Goal: Book appointment/travel/reservation

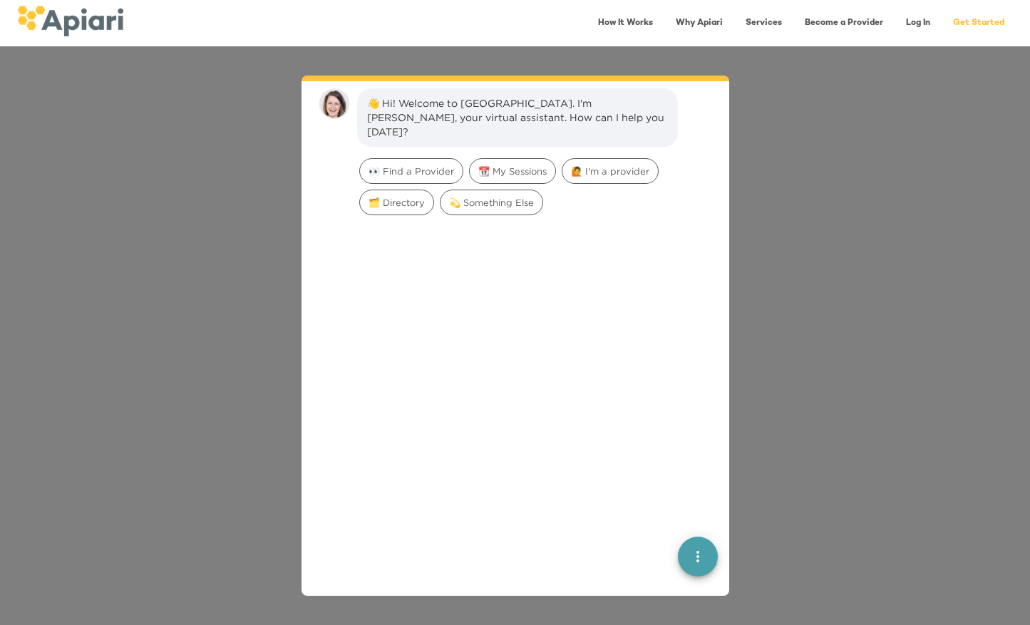
scroll to position [20, 0]
click at [426, 163] on span "👀 Find a Provider" at bounding box center [411, 170] width 103 height 14
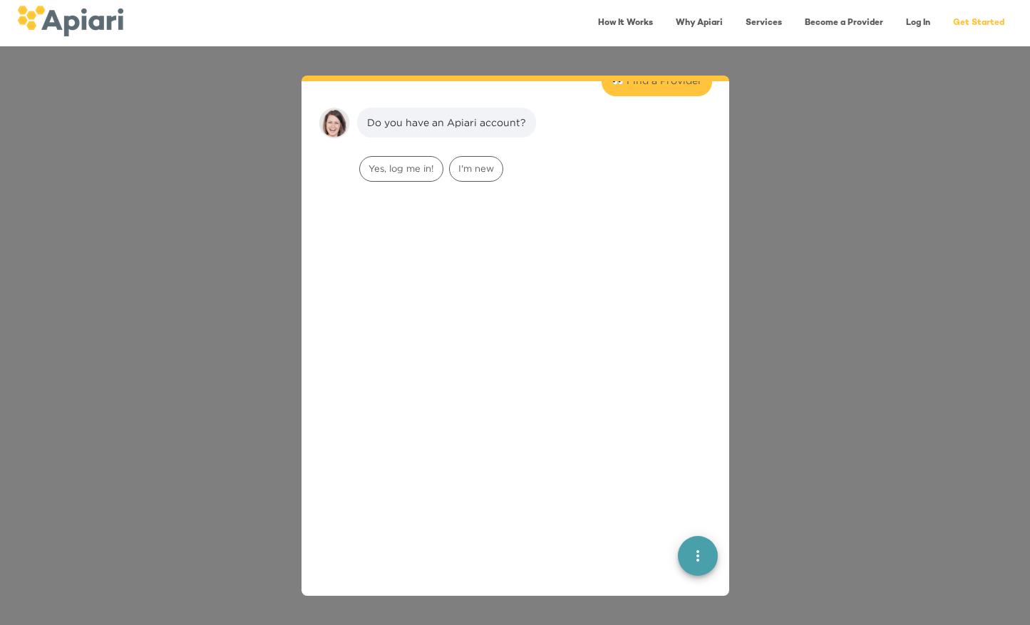
scroll to position [118, 0]
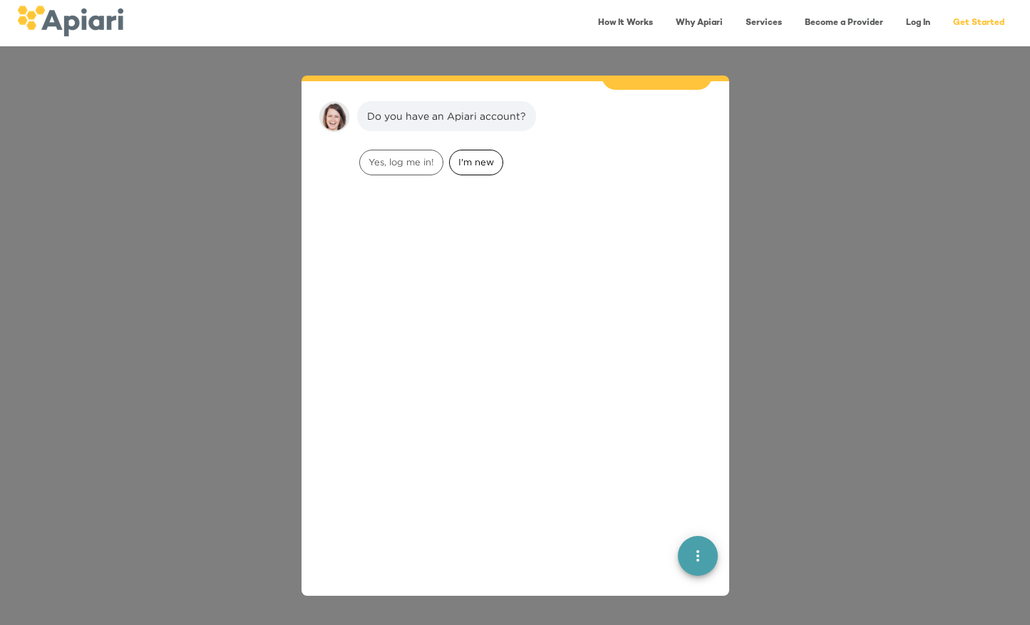
click at [480, 155] on span "I'm new" at bounding box center [476, 162] width 53 height 14
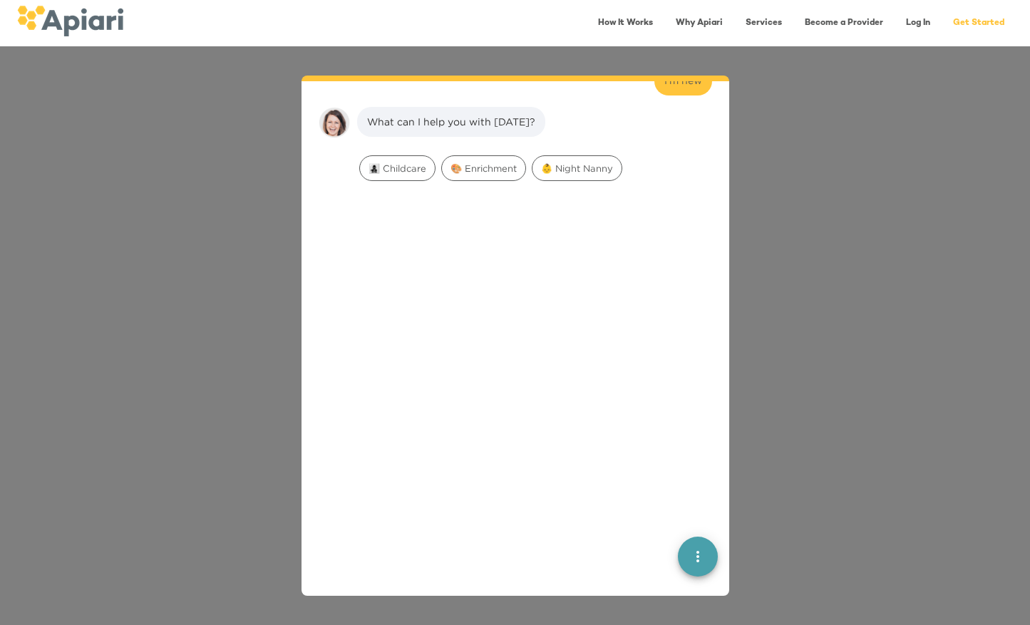
scroll to position [207, 0]
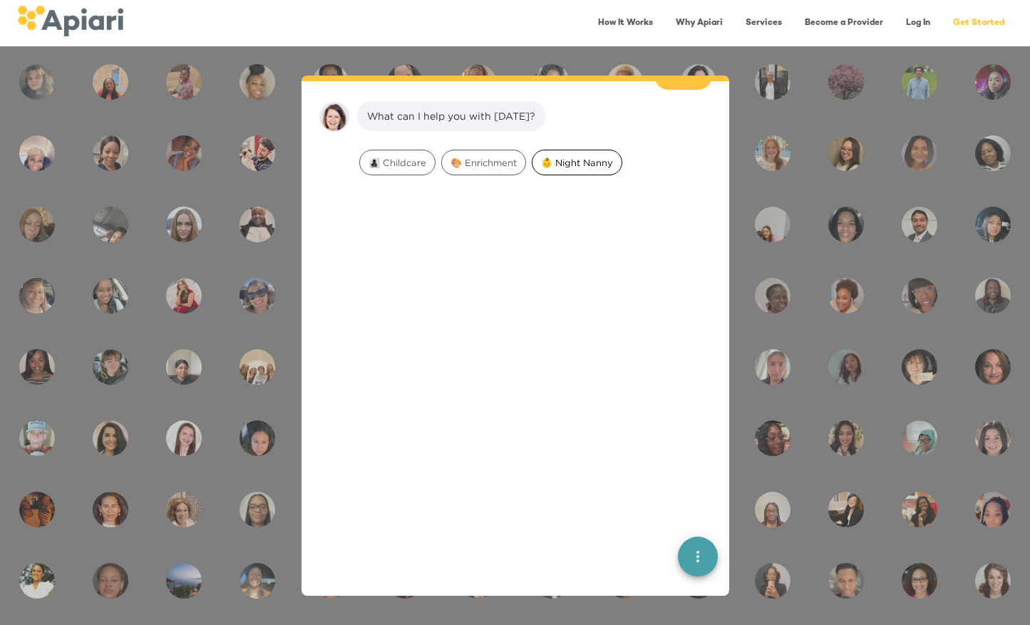
click at [566, 156] on span "👶 Night Nanny" at bounding box center [576, 163] width 89 height 14
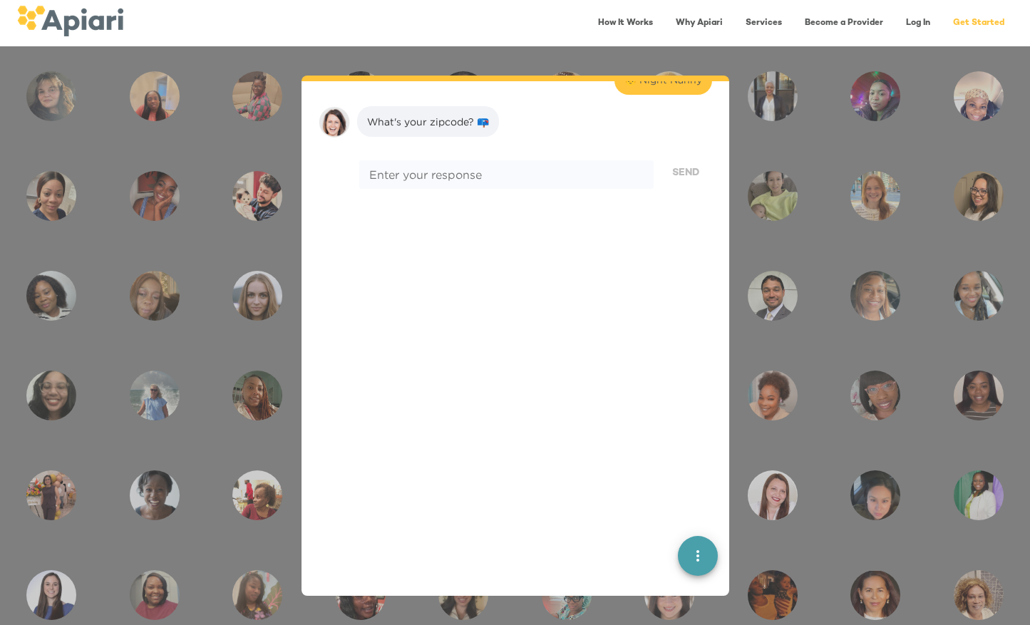
scroll to position [297, 0]
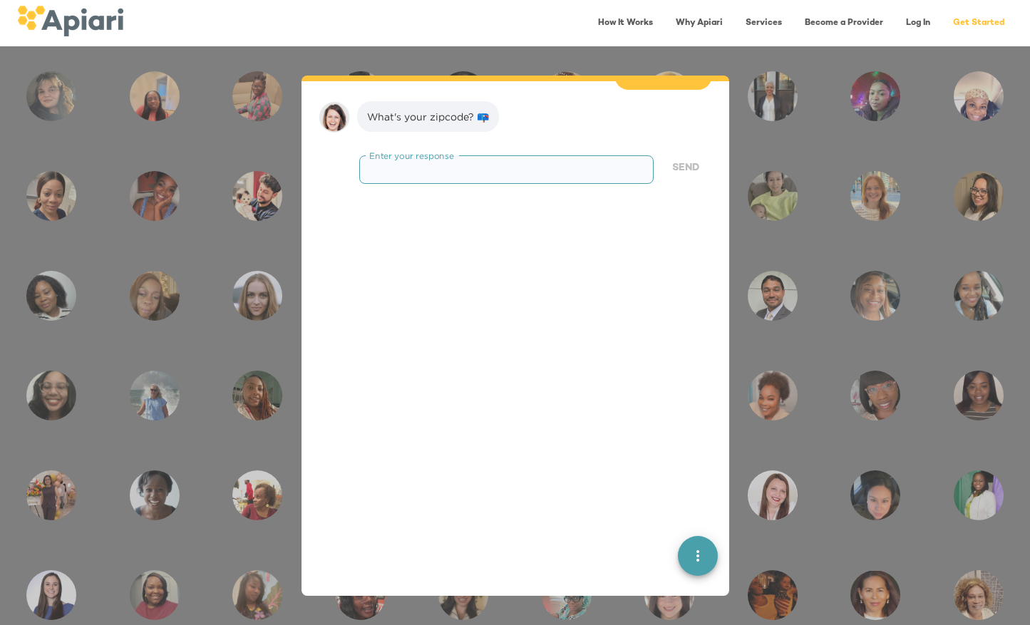
click at [544, 163] on textarea at bounding box center [506, 170] width 274 height 14
type textarea "*****"
click at [687, 160] on span "Send" at bounding box center [685, 169] width 27 height 18
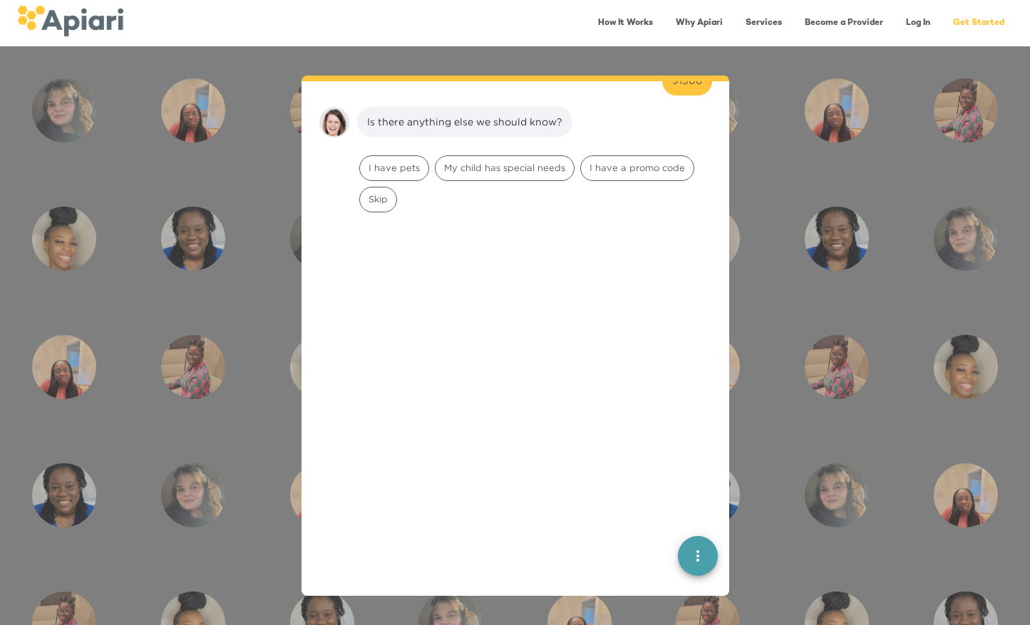
scroll to position [388, 0]
click at [366, 187] on span "Skip" at bounding box center [378, 194] width 36 height 14
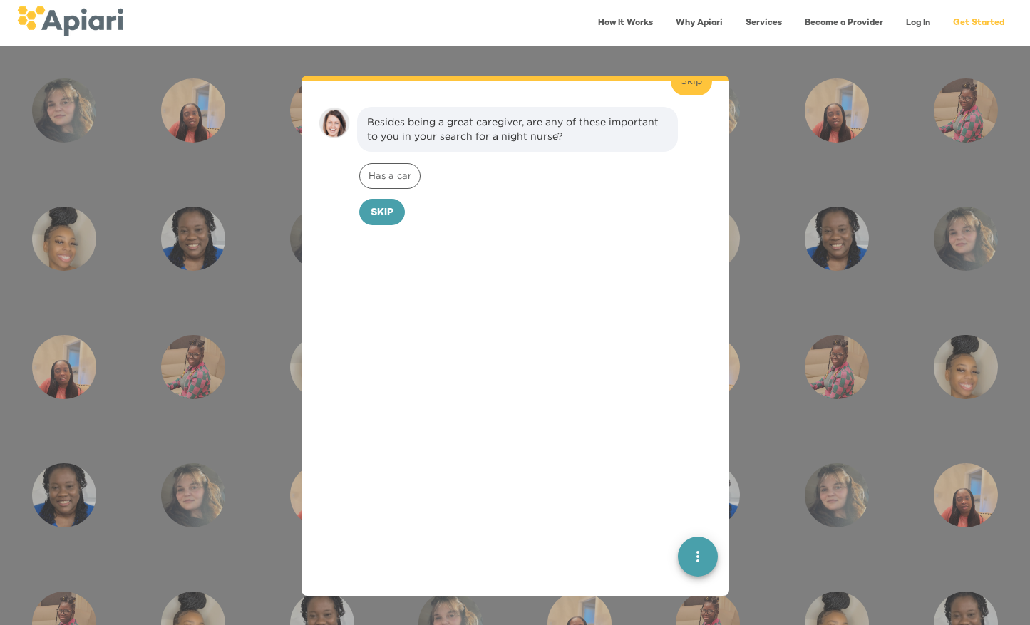
scroll to position [477, 0]
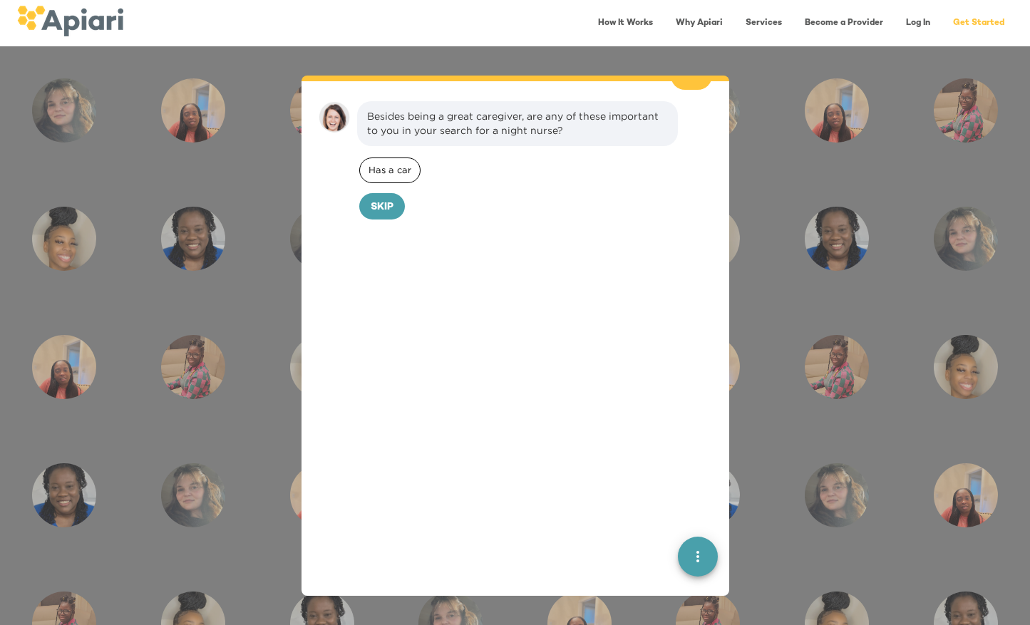
click at [388, 163] on div "Has a car" at bounding box center [389, 170] width 61 height 26
click at [390, 199] on span "Confirm" at bounding box center [409, 208] width 47 height 18
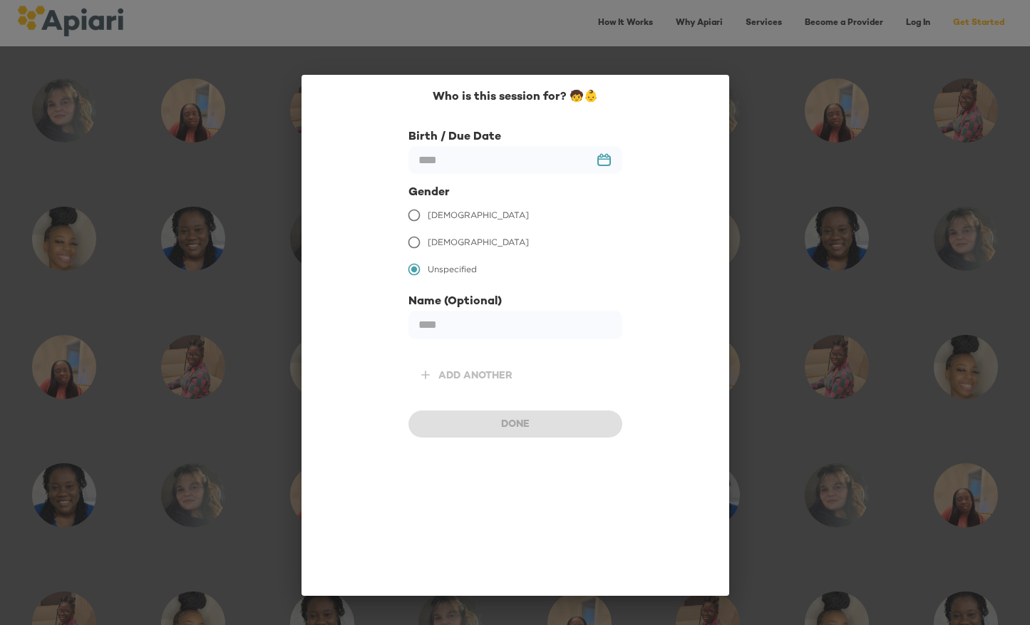
scroll to position [575, 0]
click at [472, 165] on input "text" at bounding box center [515, 160] width 214 height 28
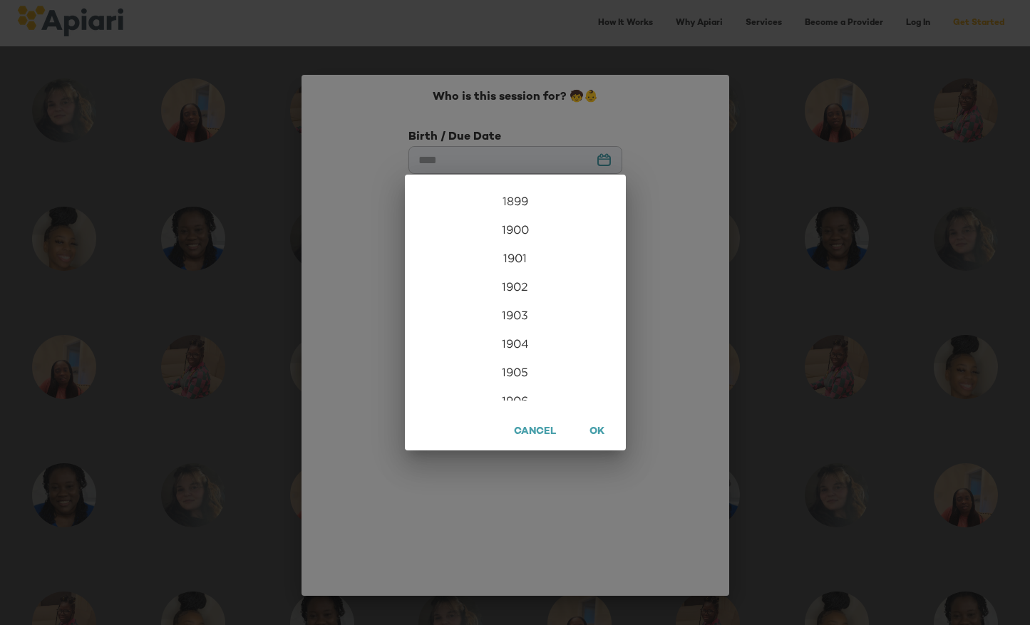
scroll to position [3449, 0]
click at [524, 353] on div "2025" at bounding box center [515, 350] width 221 height 29
click at [539, 428] on span "Cancel" at bounding box center [535, 432] width 42 height 18
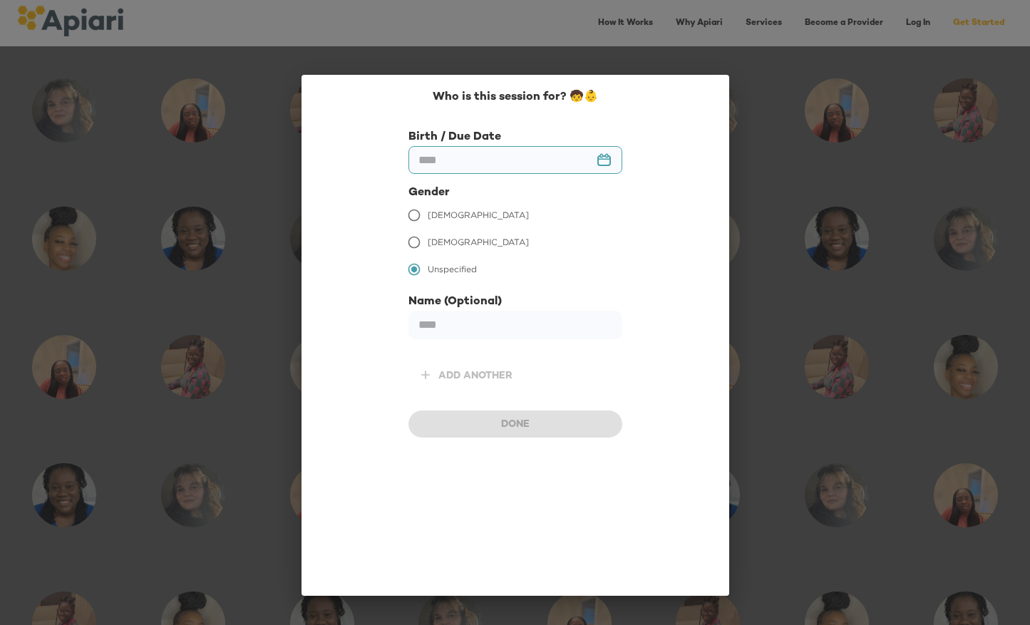
click at [507, 171] on input "text" at bounding box center [515, 160] width 214 height 28
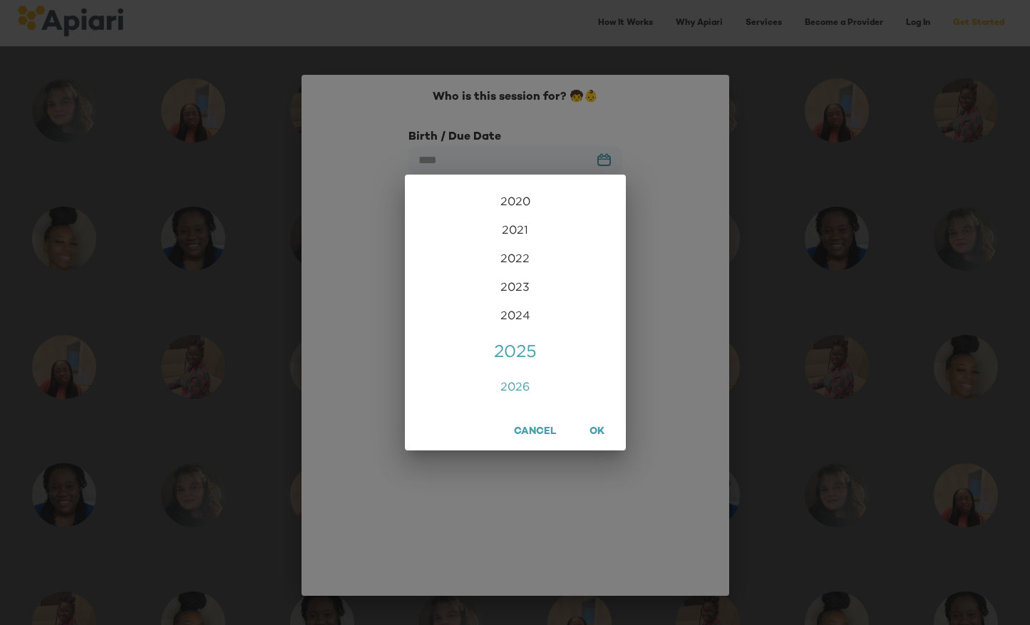
click at [522, 396] on div "2026" at bounding box center [515, 386] width 221 height 29
click at [437, 223] on div "Jan" at bounding box center [441, 213] width 73 height 53
type input "**********"
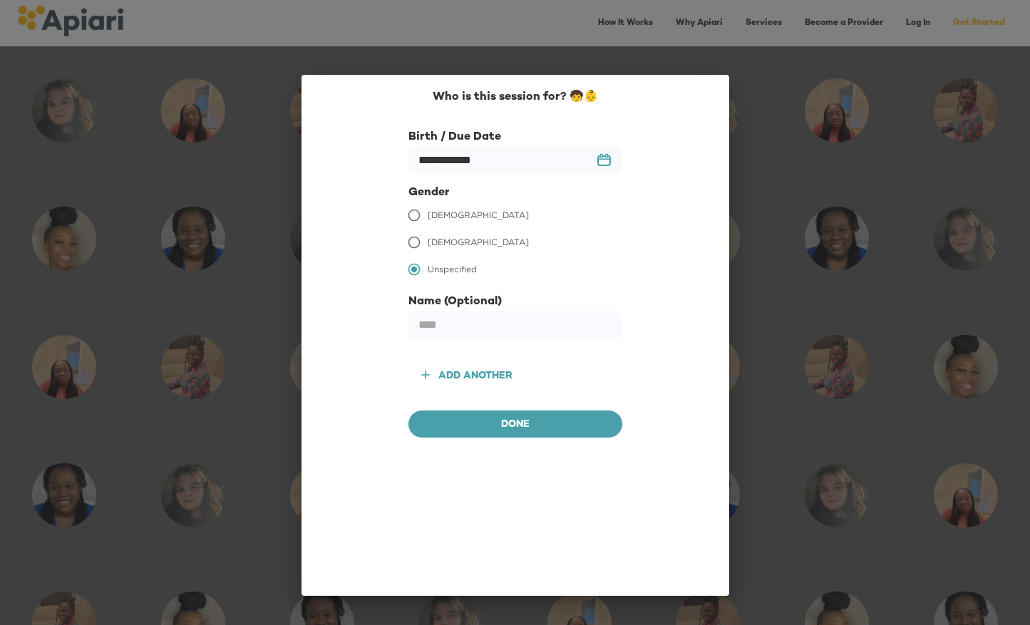
click at [455, 217] on span "[DEMOGRAPHIC_DATA]" at bounding box center [478, 215] width 101 height 13
click at [491, 437] on div "**********" at bounding box center [515, 335] width 428 height 521
click at [491, 426] on span "Done" at bounding box center [515, 425] width 191 height 18
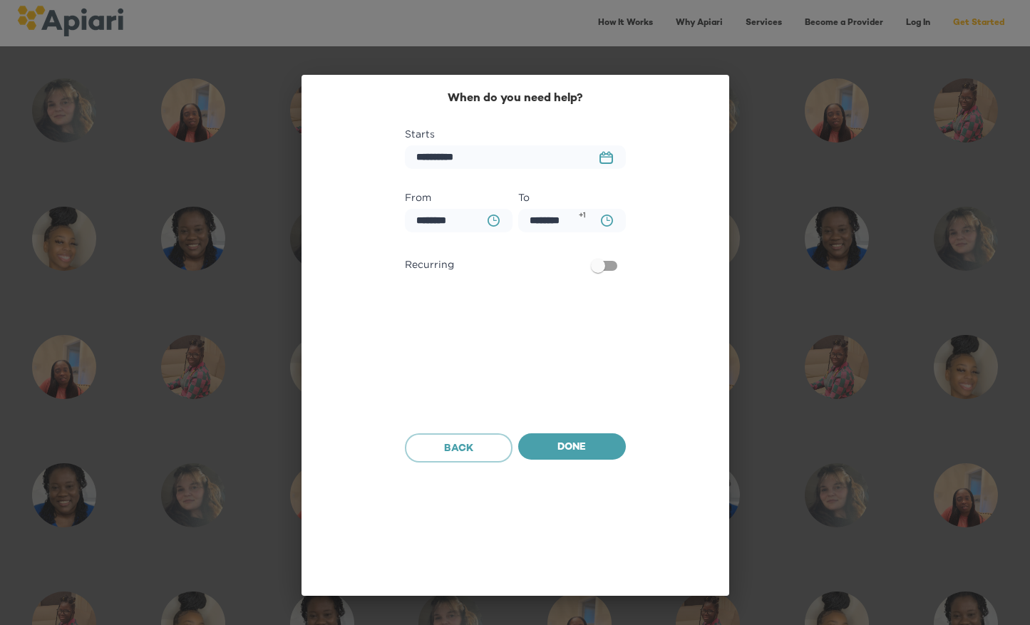
scroll to position [665, 0]
click at [607, 161] on icon "23979DC4-A7E4-489C-88E7-37869341D308 Created with sketchtool." at bounding box center [606, 157] width 14 height 13
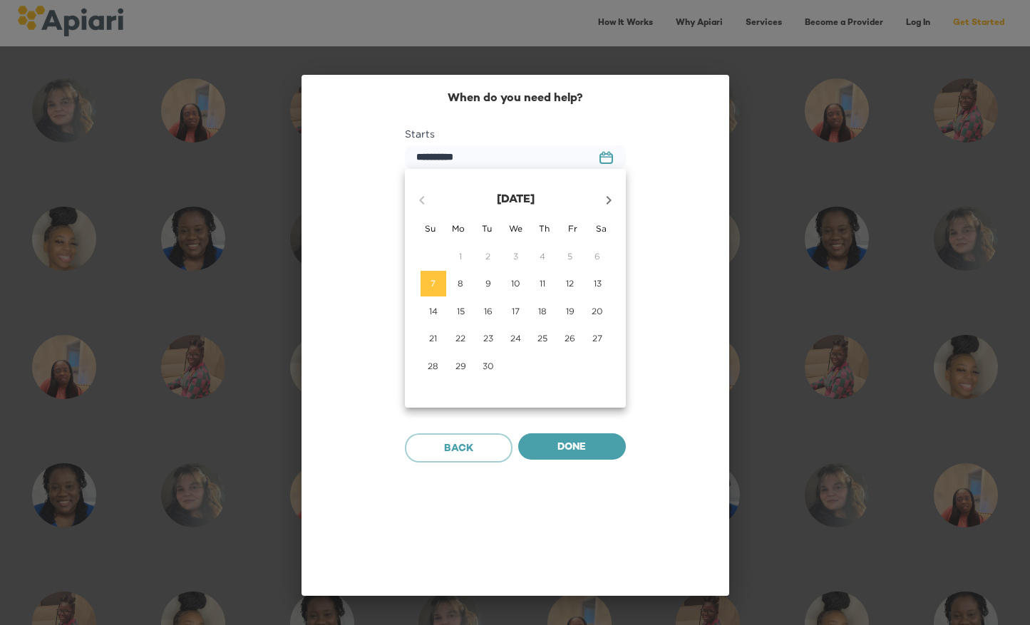
click at [608, 206] on icon "button" at bounding box center [608, 200] width 17 height 17
click at [513, 370] on p "28" at bounding box center [515, 366] width 11 height 12
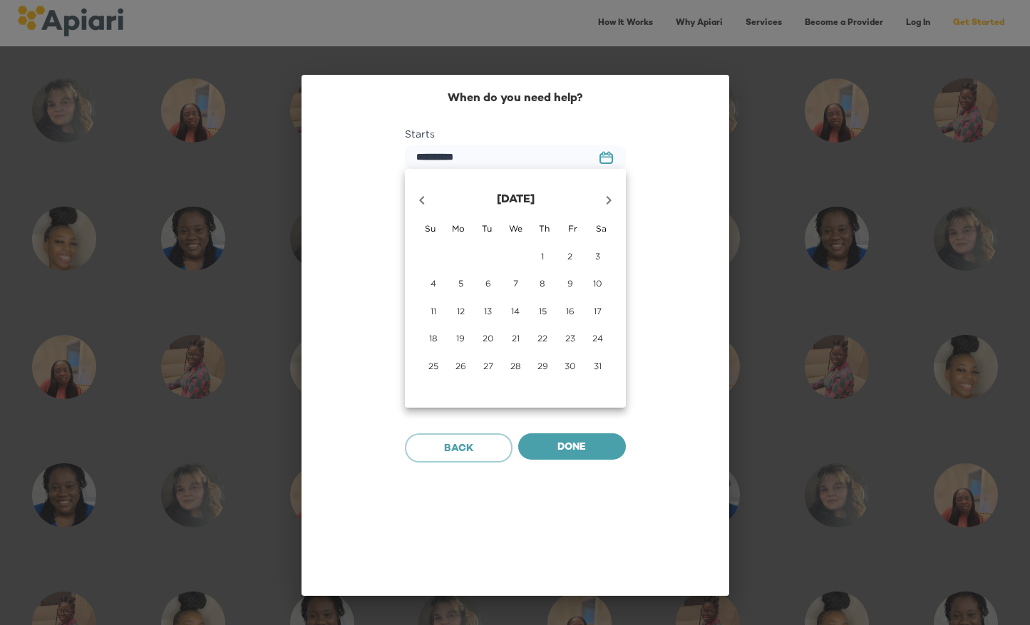
type input "**********"
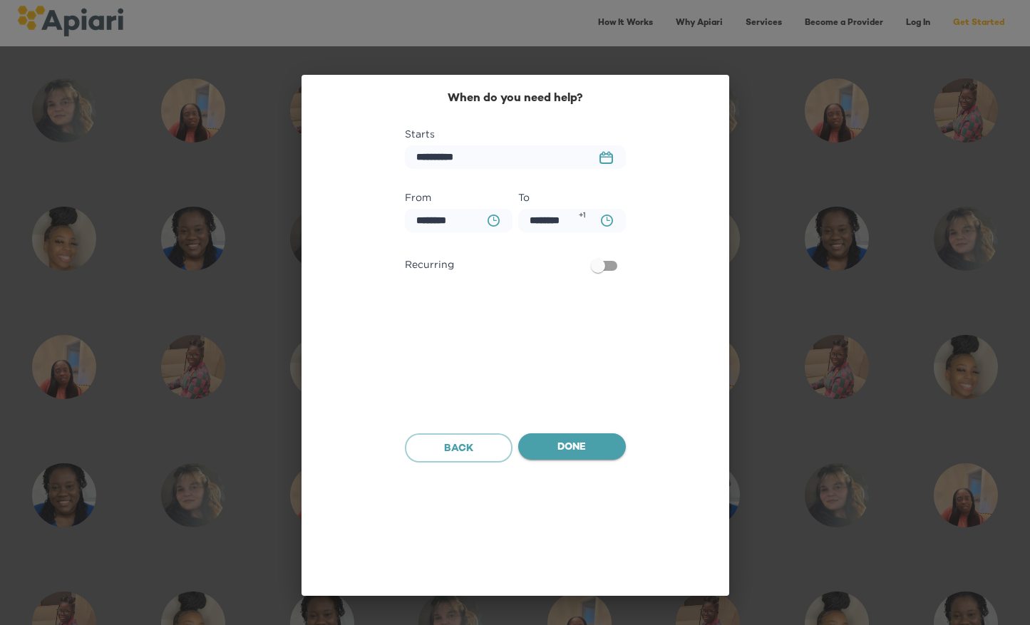
click at [569, 437] on button "Done" at bounding box center [572, 446] width 108 height 27
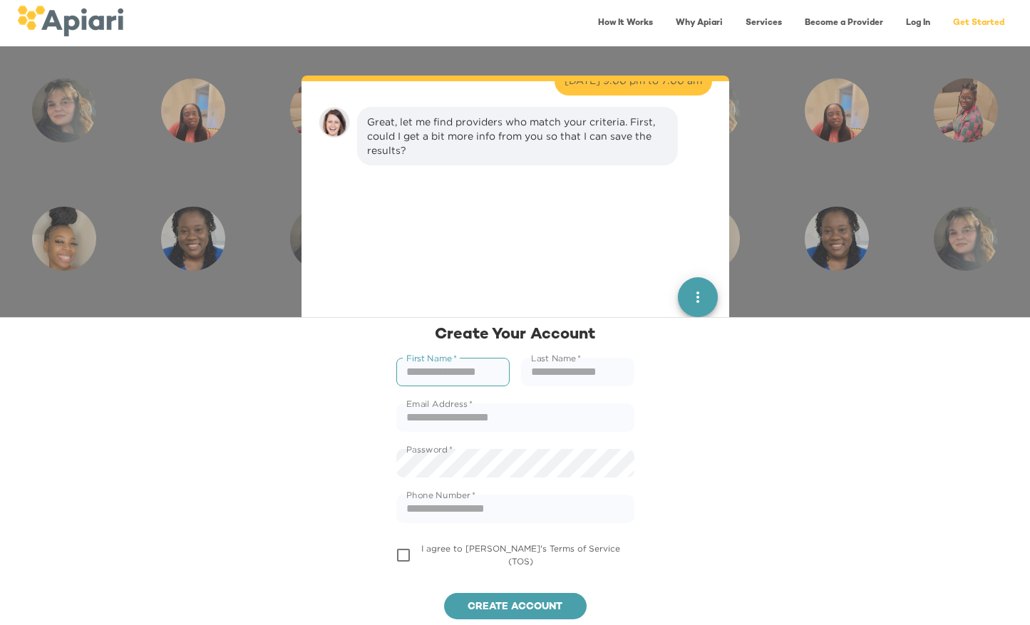
scroll to position [755, 0]
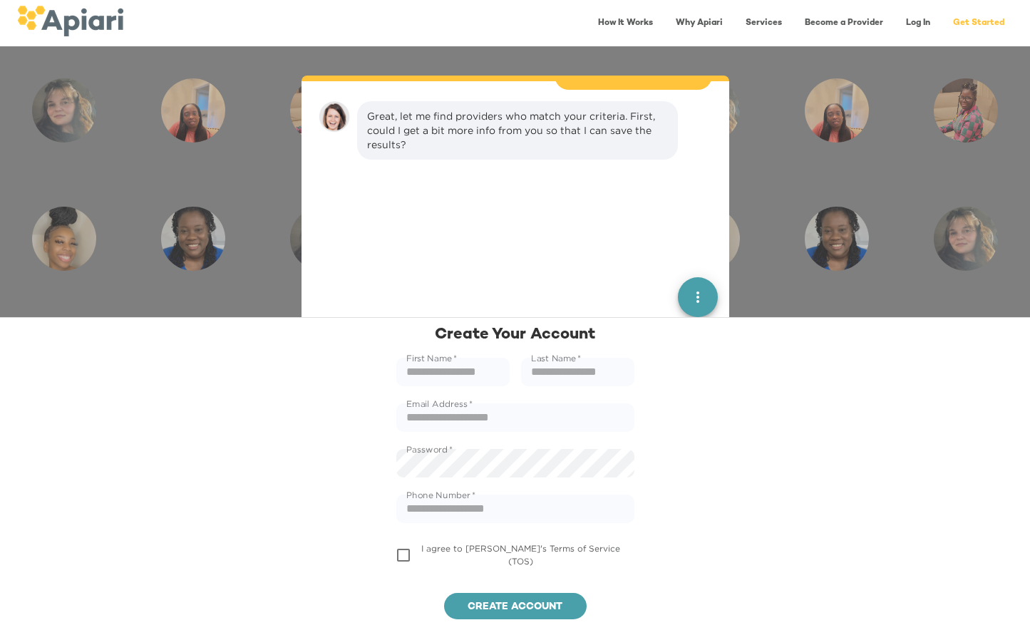
click at [483, 208] on div "Great, let me find providers who match your criteria. First, could I get a bit …" at bounding box center [515, 265] width 393 height 329
click at [425, 195] on div "Great, let me find providers who match your criteria. First, could I get a bit …" at bounding box center [515, 265] width 393 height 329
click at [706, 310] on button "quick menu" at bounding box center [698, 296] width 40 height 40
click at [662, 256] on div "Undo" at bounding box center [654, 245] width 43 height 29
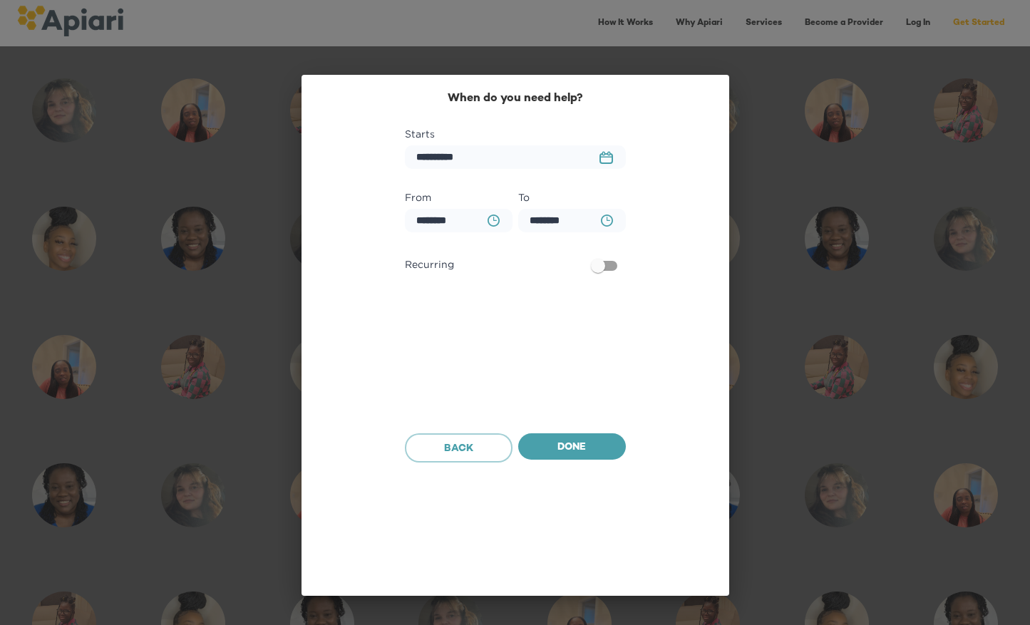
scroll to position [665, 0]
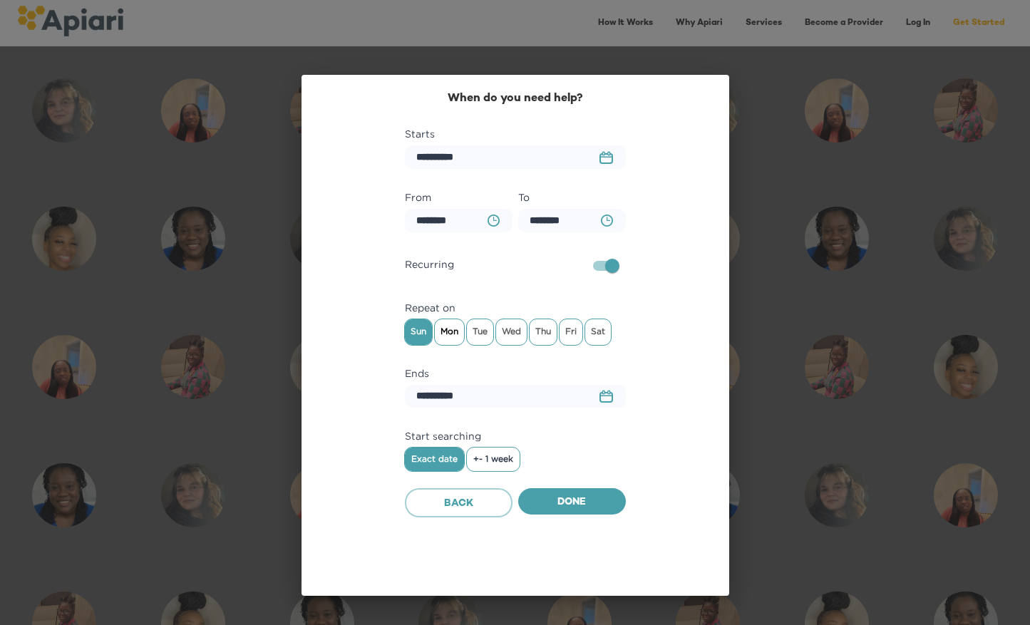
click at [451, 330] on span "Mon" at bounding box center [449, 331] width 29 height 21
click at [531, 336] on span "Thu" at bounding box center [542, 331] width 27 height 21
click at [506, 335] on span "Wed" at bounding box center [511, 331] width 31 height 21
click at [586, 508] on span "Done" at bounding box center [571, 503] width 85 height 18
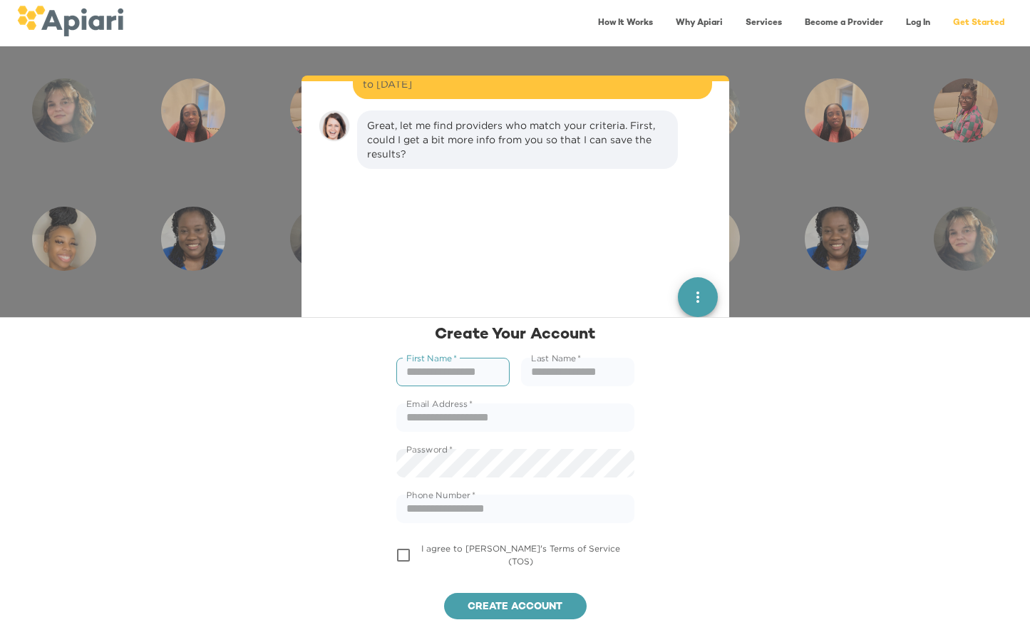
scroll to position [770, 0]
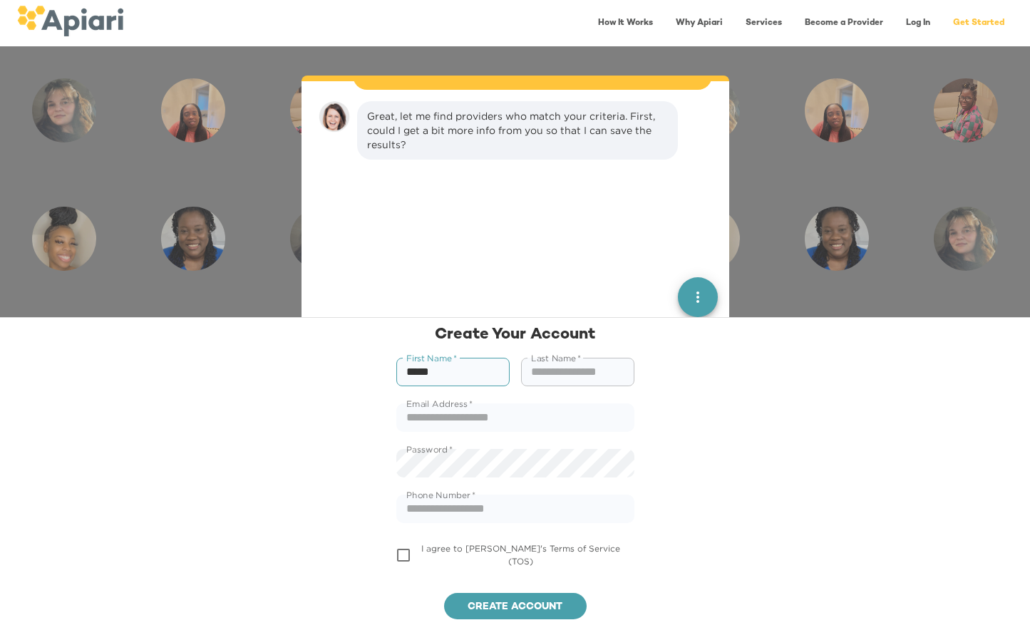
type input "*****"
type input "****"
type input "**********"
click at [507, 549] on span "I agree to [PERSON_NAME]'s Terms of Service (TOS)" at bounding box center [520, 555] width 204 height 26
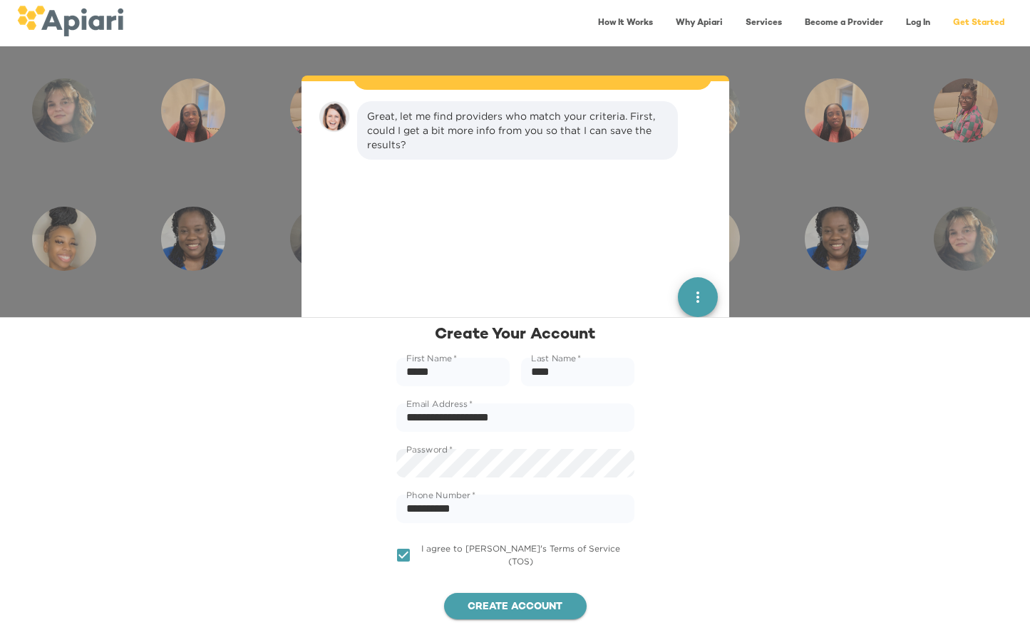
click at [516, 595] on button "Create account" at bounding box center [515, 606] width 143 height 27
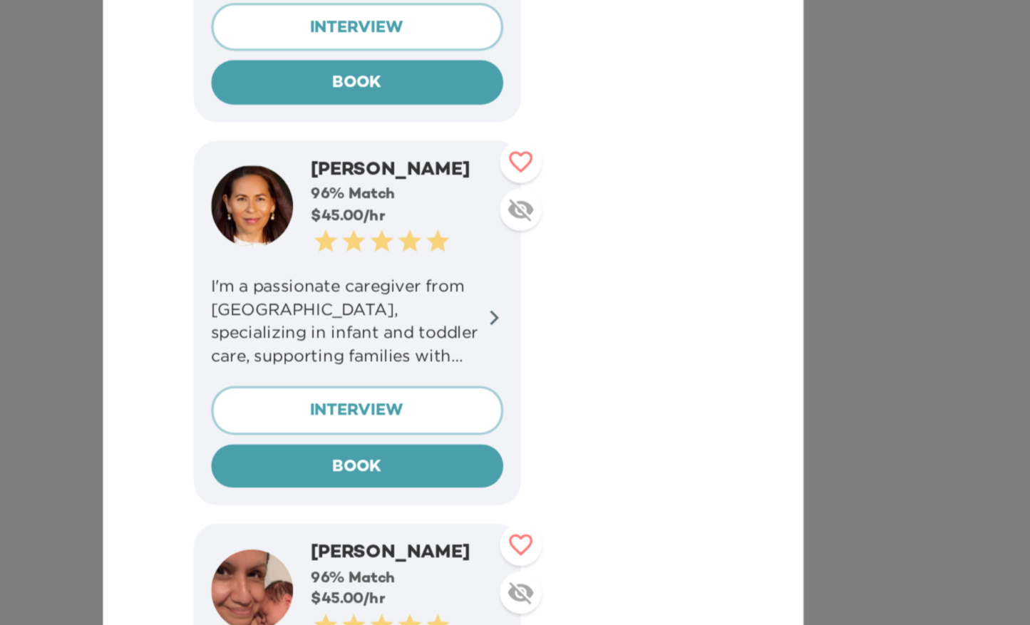
scroll to position [1149, 0]
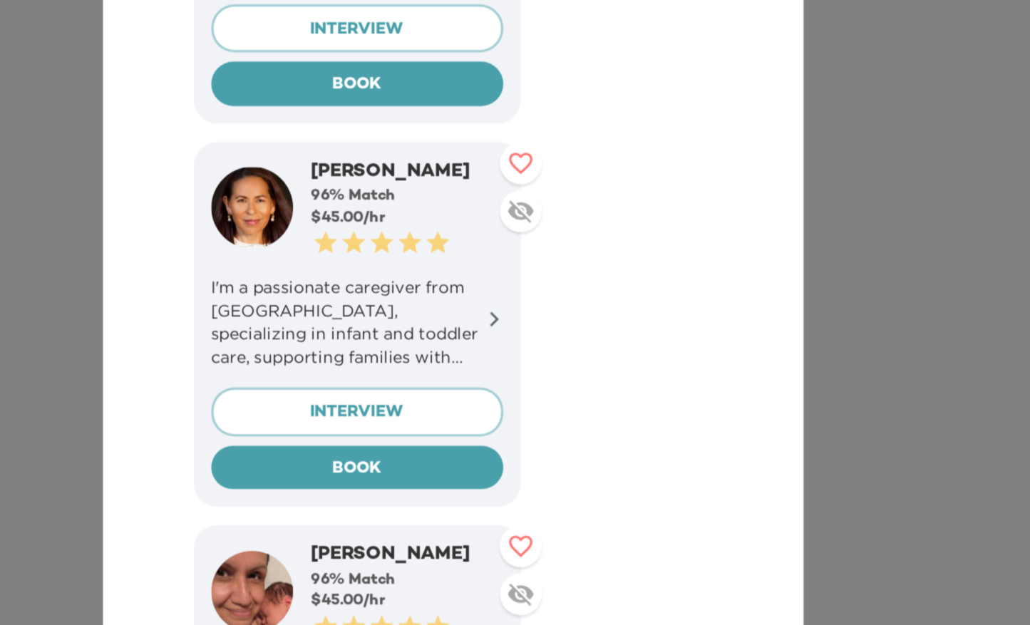
click at [539, 298] on icon at bounding box center [540, 302] width 6 height 9
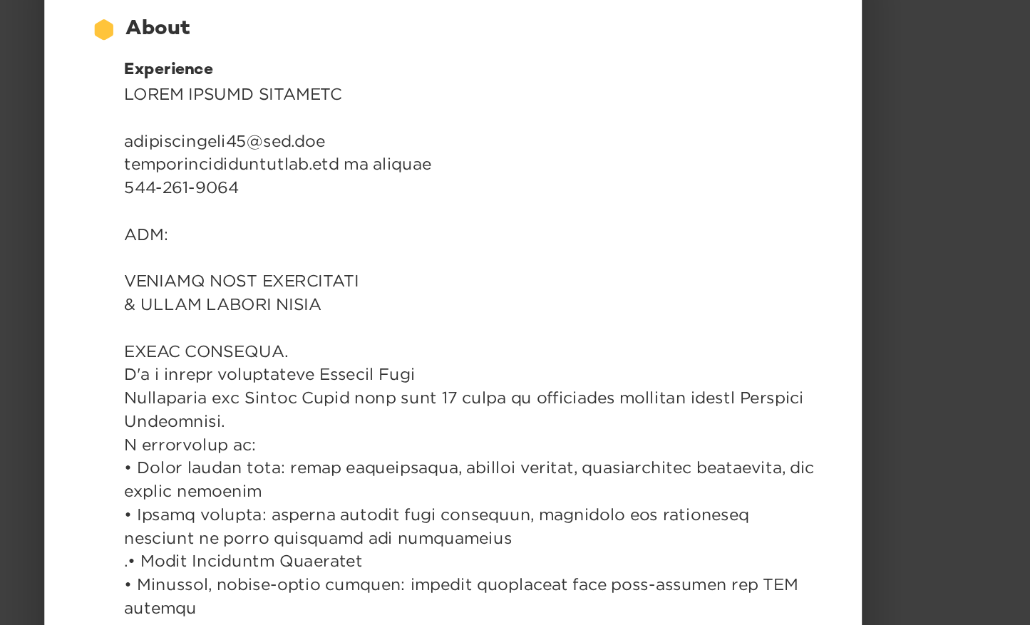
scroll to position [138, 0]
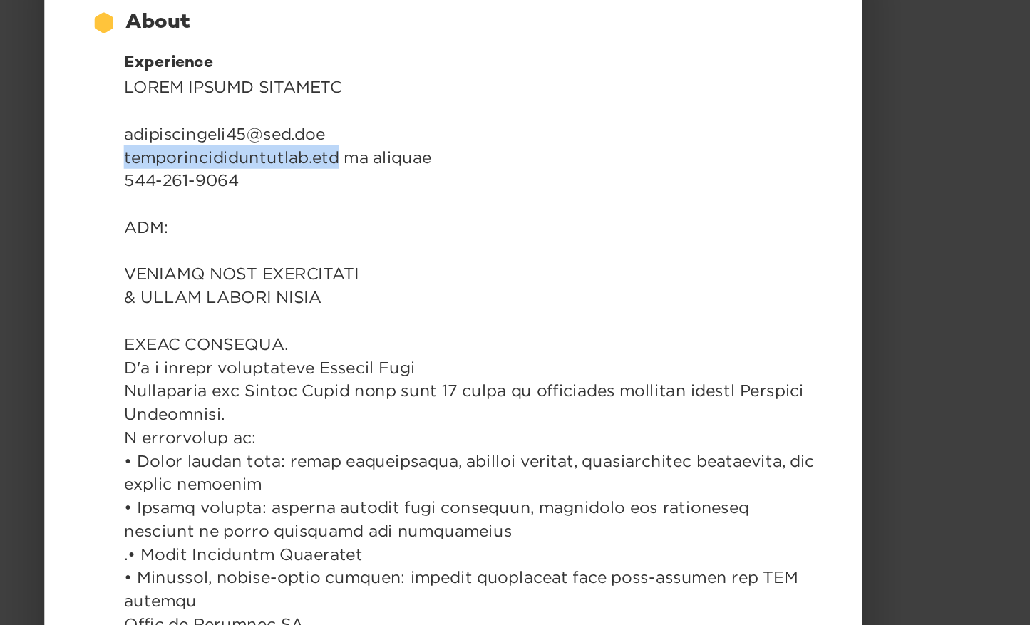
drag, startPoint x: 316, startPoint y: 249, endPoint x: 440, endPoint y: 250, distance: 124.0
copy p "[DOMAIN_NAME]"
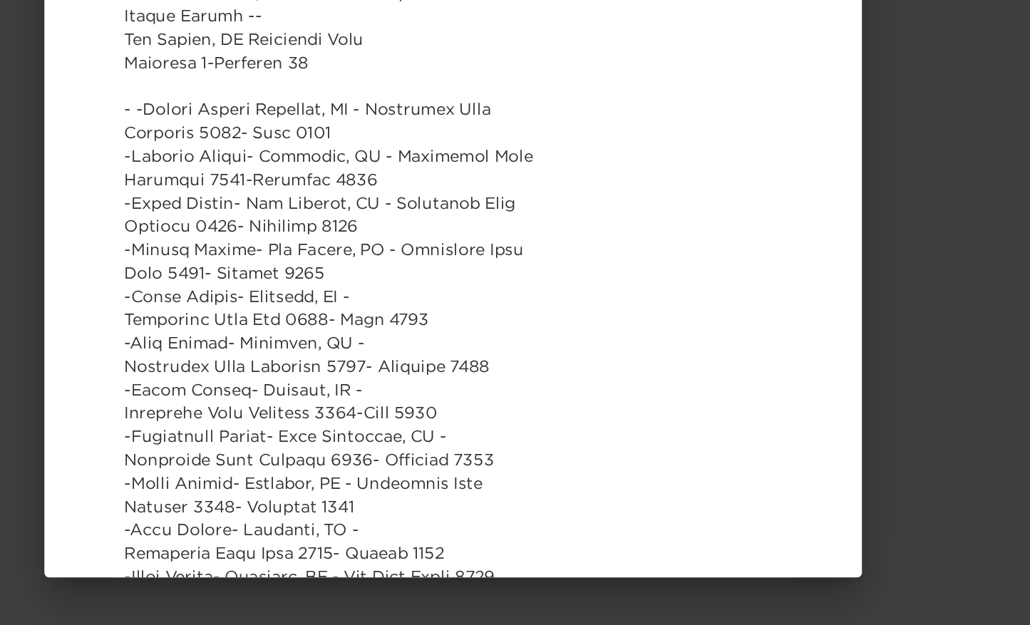
scroll to position [0, 0]
